Goal: Use online tool/utility: Utilize a website feature to perform a specific function

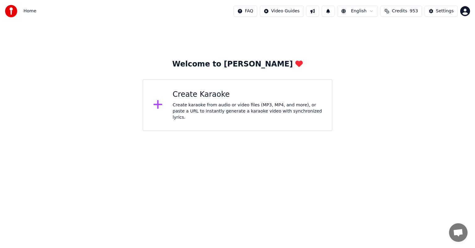
click at [259, 109] on div "Create karaoke from audio or video files (MP3, MP4, and more), or paste a URL t…" at bounding box center [247, 111] width 149 height 19
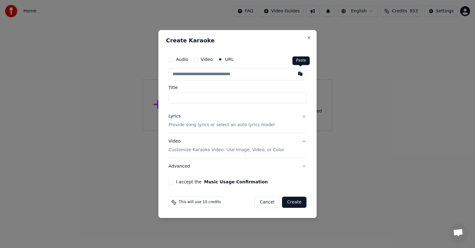
click at [299, 74] on button "button" at bounding box center [300, 73] width 12 height 11
type input "**********"
click at [170, 183] on button "I accept the Music Usage Confirmation" at bounding box center [171, 181] width 5 height 5
click at [289, 199] on button "Create" at bounding box center [294, 202] width 24 height 11
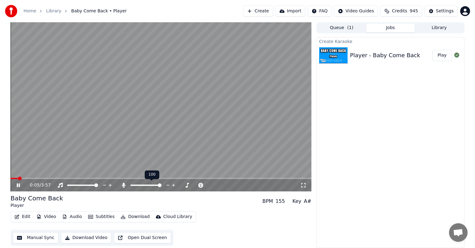
click at [161, 185] on span at bounding box center [160, 185] width 4 height 4
click at [19, 186] on icon at bounding box center [22, 185] width 15 height 5
click at [19, 186] on icon at bounding box center [18, 185] width 4 height 4
click at [154, 185] on span at bounding box center [155, 185] width 4 height 4
click at [172, 186] on span at bounding box center [172, 185] width 4 height 4
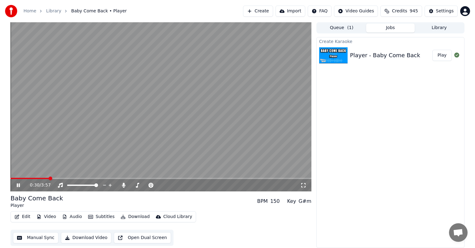
click at [17, 187] on icon at bounding box center [22, 185] width 15 height 5
click at [41, 177] on span at bounding box center [43, 179] width 4 height 4
click at [17, 186] on icon at bounding box center [18, 185] width 4 height 4
click at [153, 185] on span at bounding box center [153, 185] width 4 height 4
click at [80, 178] on span at bounding box center [161, 178] width 301 height 1
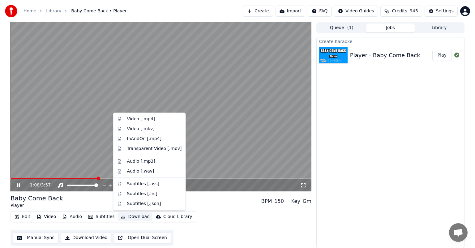
click at [131, 217] on button "Download" at bounding box center [135, 216] width 34 height 9
click at [137, 162] on div "Audio [.mp3]" at bounding box center [141, 161] width 28 height 6
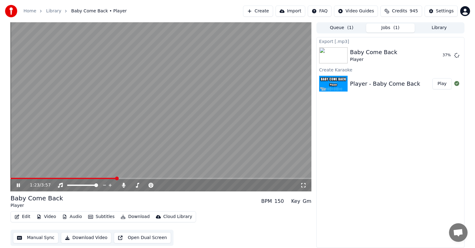
click at [18, 185] on icon at bounding box center [22, 185] width 15 height 5
click at [441, 55] on button "Show" at bounding box center [440, 55] width 22 height 11
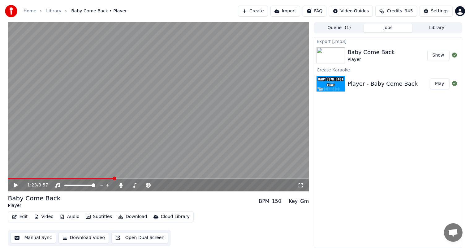
click at [444, 27] on button "Library" at bounding box center [436, 27] width 49 height 9
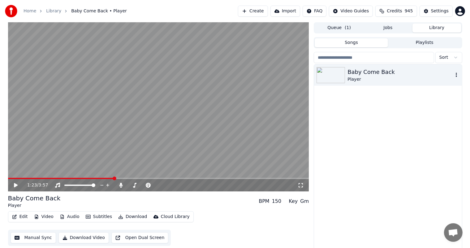
click at [456, 75] on icon "button" at bounding box center [455, 75] width 1 height 4
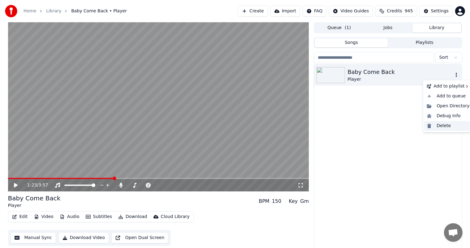
click at [440, 126] on div "Delete" at bounding box center [448, 126] width 48 height 10
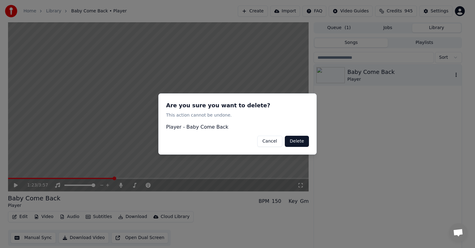
click at [299, 143] on button "Delete" at bounding box center [297, 141] width 24 height 11
